Goal: Transaction & Acquisition: Purchase product/service

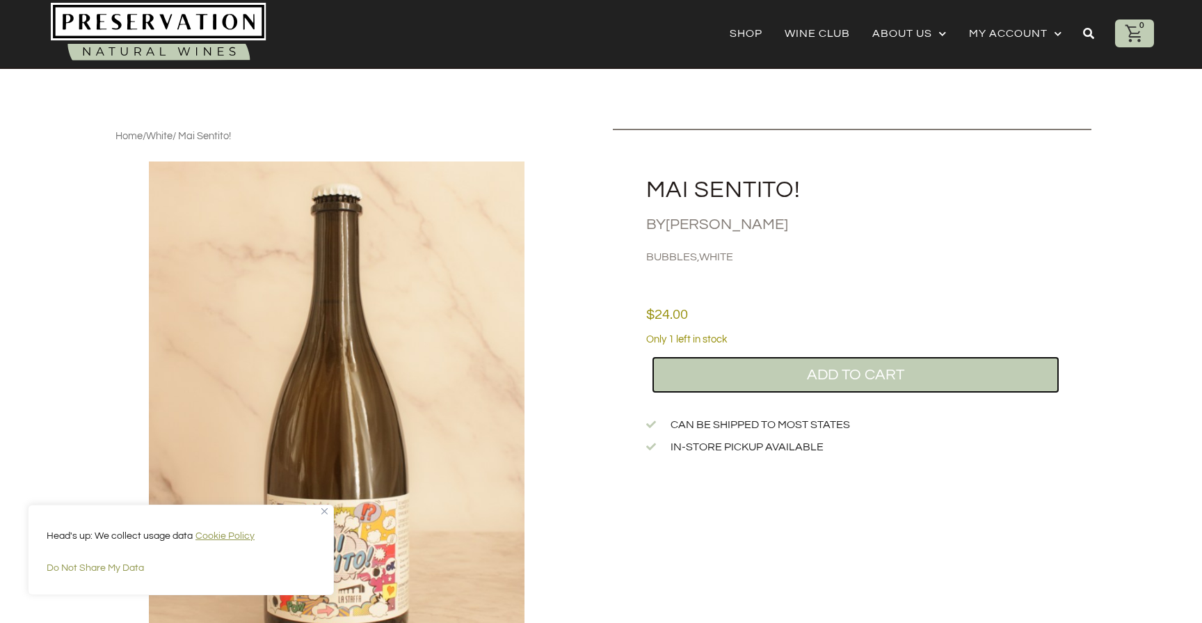
click at [876, 368] on button "Add to cart" at bounding box center [855, 375] width 405 height 35
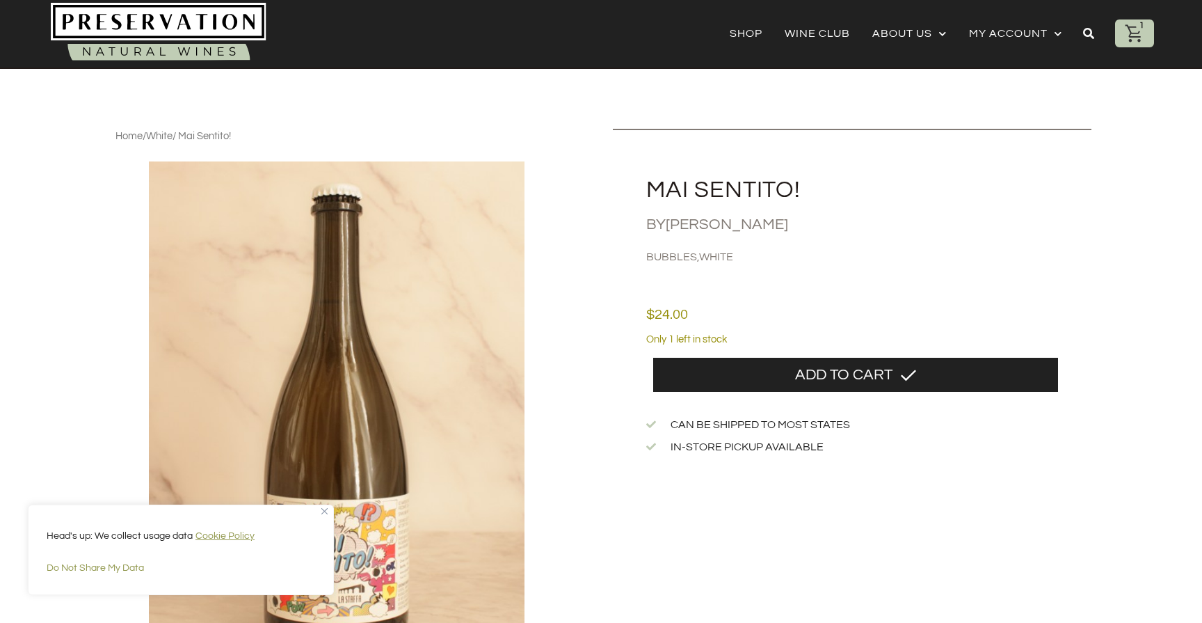
click at [56, 389] on div "Home / White / Mai Sentito! Mai Sentito! By La Staffa Bubbles , White $ 24.00 O…" at bounding box center [601, 421] width 1202 height 584
click at [749, 31] on link "Shop" at bounding box center [746, 33] width 33 height 19
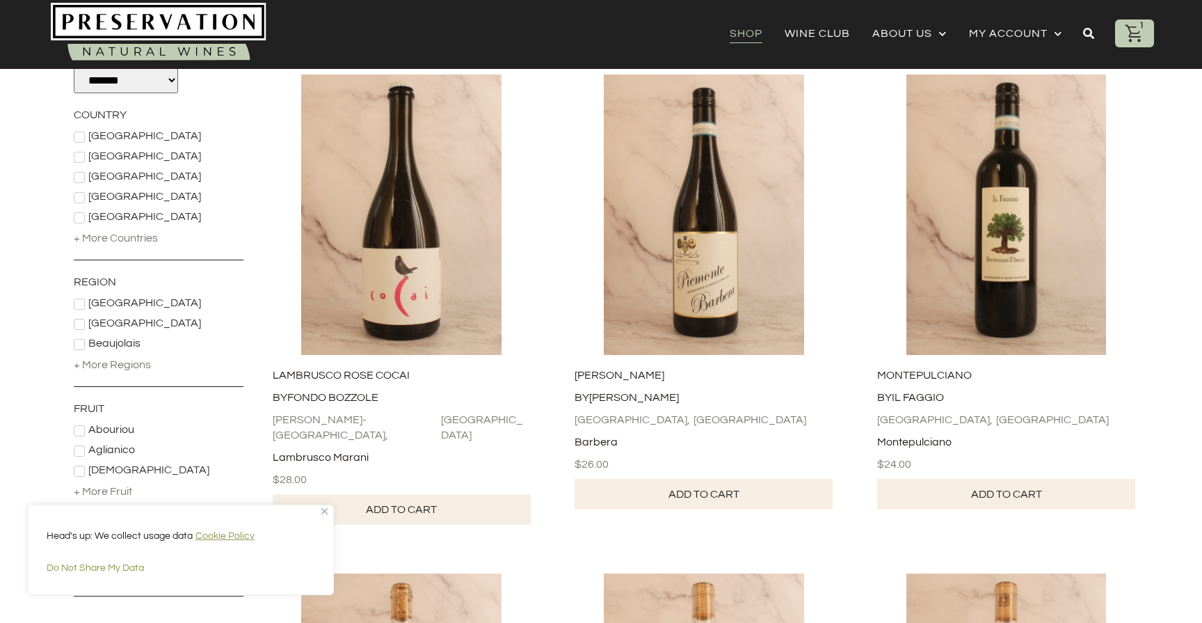
scroll to position [229, 0]
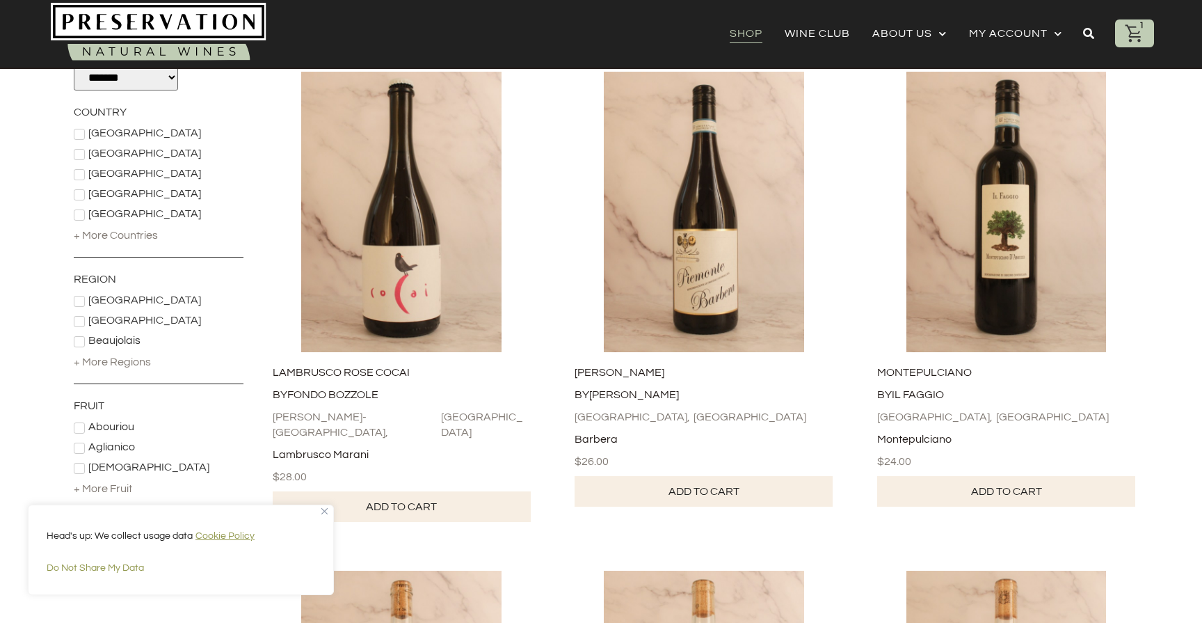
click at [324, 510] on img "Close" at bounding box center [324, 511] width 6 height 6
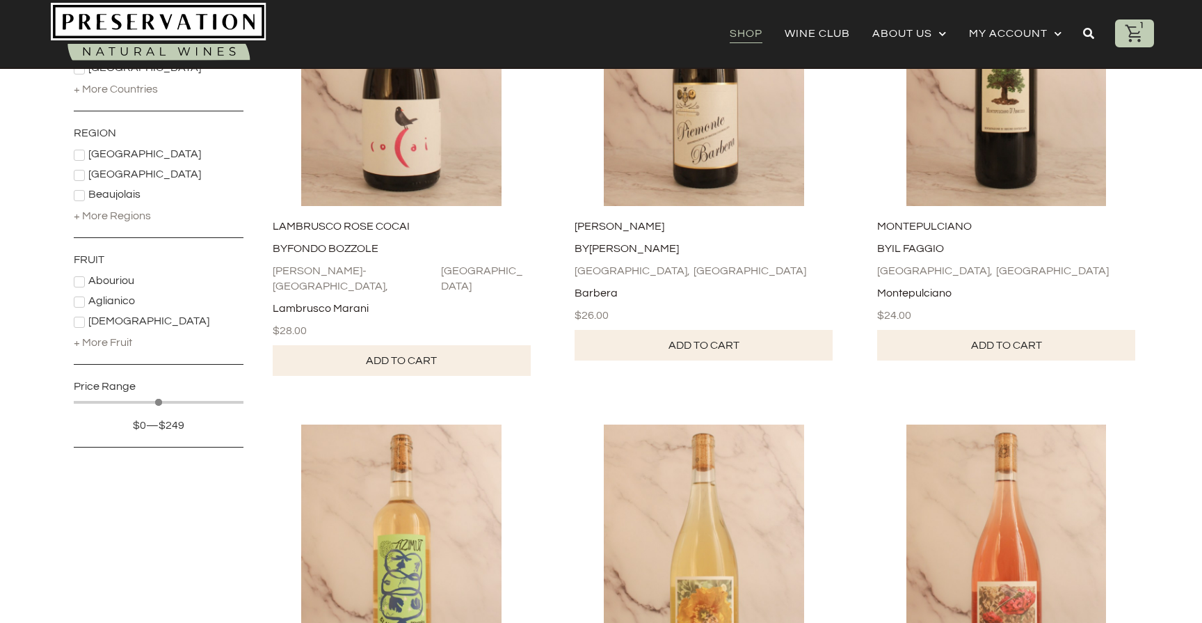
scroll to position [404, 0]
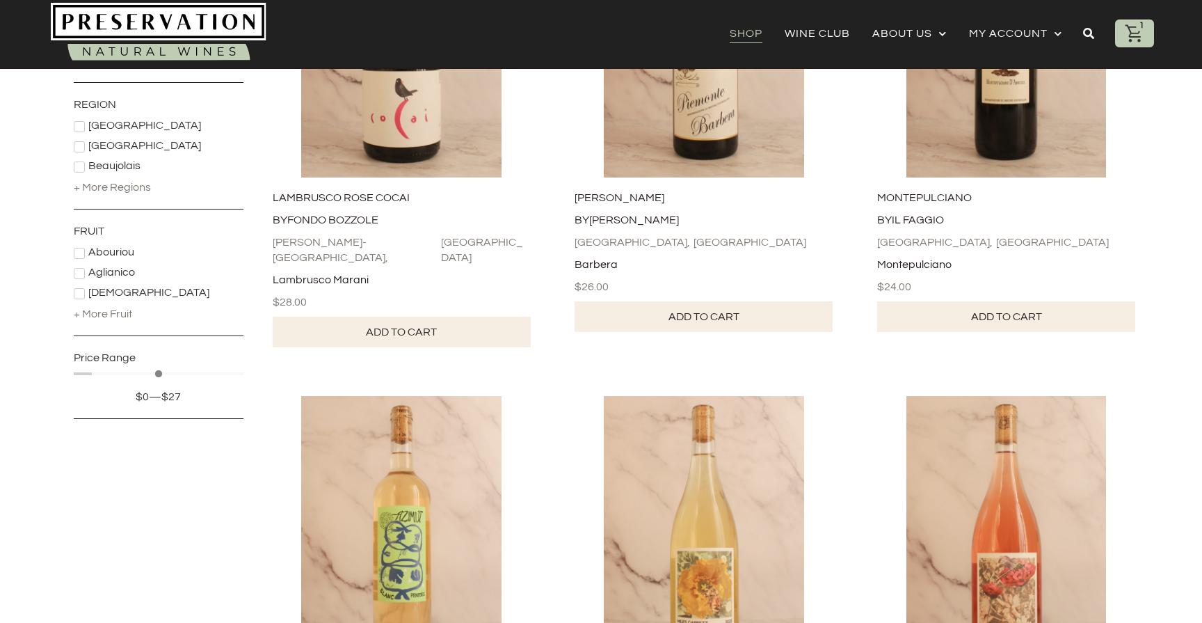
drag, startPoint x: 238, startPoint y: 373, endPoint x: 95, endPoint y: 373, distance: 142.7
type input "**"
click at [95, 373] on input "Maximum value" at bounding box center [159, 373] width 170 height 7
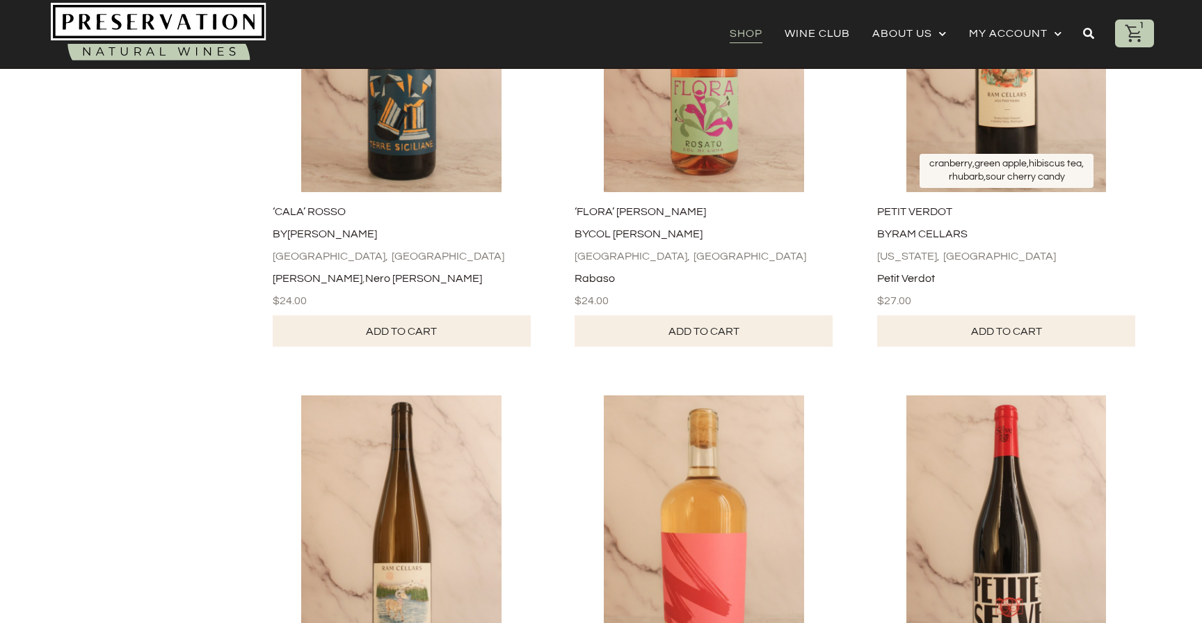
scroll to position [2384, 0]
